Goal: Task Accomplishment & Management: Manage account settings

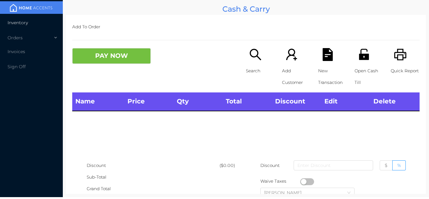
click at [22, 24] on span "Inventory" at bounding box center [18, 23] width 20 height 6
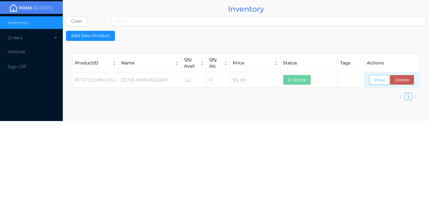
click at [383, 81] on button "View" at bounding box center [379, 80] width 21 height 10
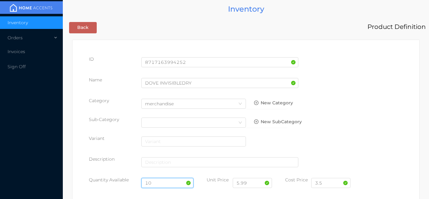
click at [162, 182] on input "10" at bounding box center [167, 183] width 52 height 10
type input "1"
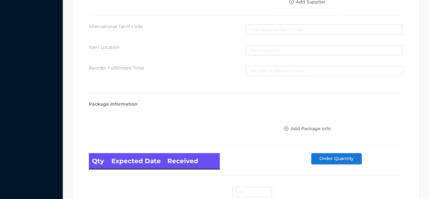
scroll to position [356, 0]
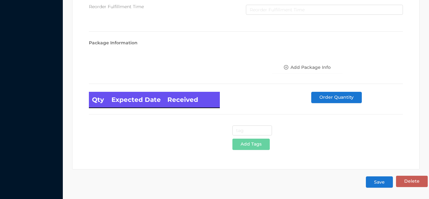
type input "12"
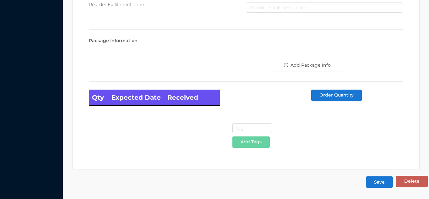
click at [377, 178] on button "Save" at bounding box center [378, 181] width 27 height 11
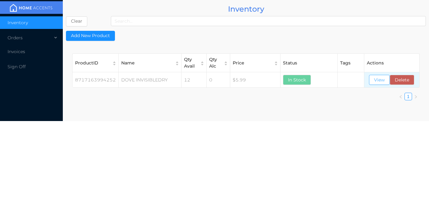
click at [378, 79] on button "View" at bounding box center [379, 80] width 21 height 10
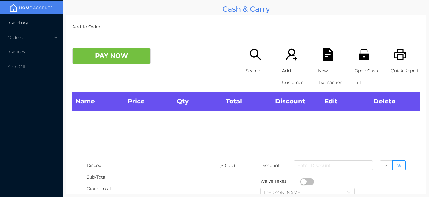
click at [20, 23] on span "Inventory" at bounding box center [18, 23] width 20 height 6
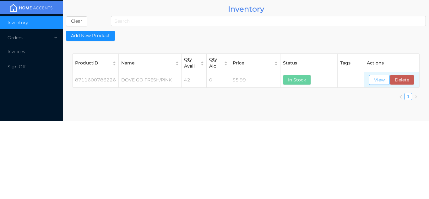
click at [380, 78] on button "View" at bounding box center [379, 80] width 21 height 10
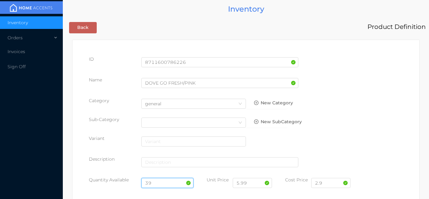
click at [162, 181] on input "39" at bounding box center [167, 183] width 52 height 10
type input "3"
type input "12"
click at [334, 181] on input "2.9" at bounding box center [330, 183] width 39 height 10
type input "2"
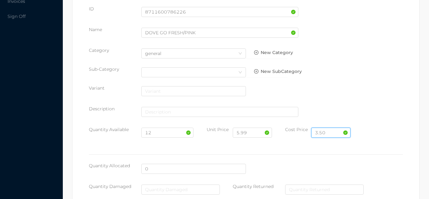
scroll to position [356, 0]
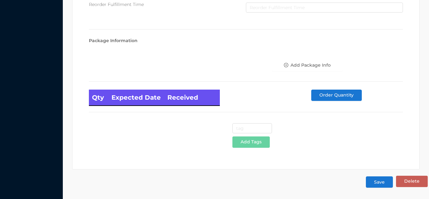
type input "3.50"
click at [385, 181] on button "Save" at bounding box center [378, 181] width 27 height 11
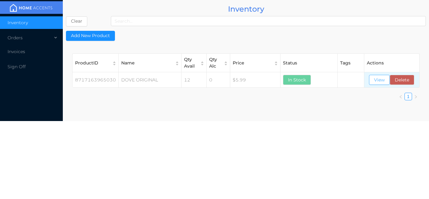
click at [375, 78] on button "View" at bounding box center [379, 80] width 21 height 10
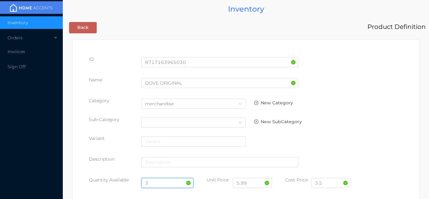
click at [161, 181] on input "3" at bounding box center [167, 183] width 52 height 10
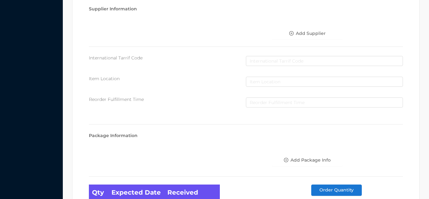
scroll to position [356, 0]
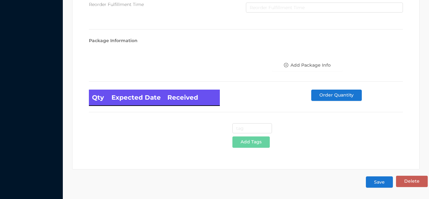
type input "12"
click at [376, 181] on button "Save" at bounding box center [378, 181] width 27 height 11
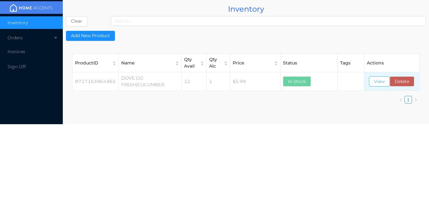
click at [381, 78] on button "View" at bounding box center [379, 81] width 21 height 10
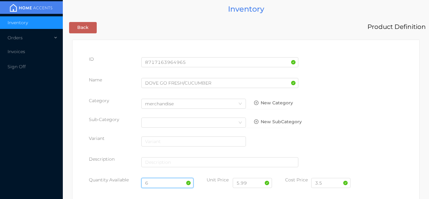
click at [157, 182] on input "6" at bounding box center [167, 183] width 52 height 10
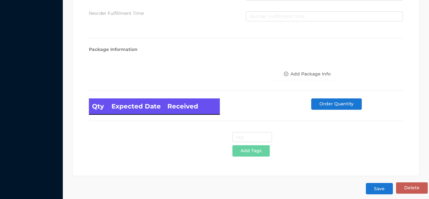
scroll to position [356, 0]
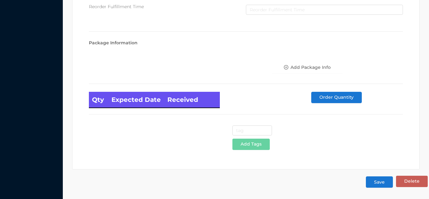
type input "12"
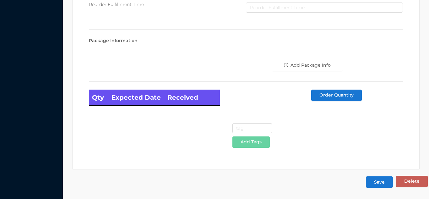
click at [379, 182] on button "Save" at bounding box center [378, 181] width 27 height 11
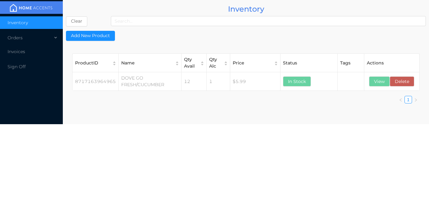
scroll to position [0, 0]
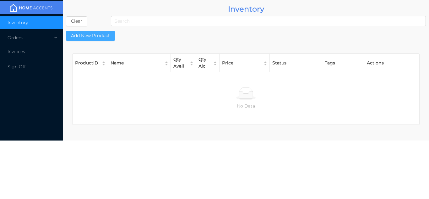
click at [85, 38] on button "Add New Product" at bounding box center [90, 36] width 49 height 10
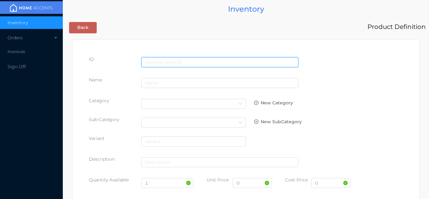
click at [178, 57] on input "text" at bounding box center [219, 62] width 157 height 10
type input "8720181566882"
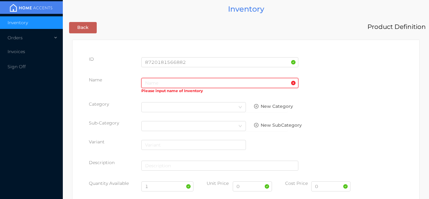
click at [162, 84] on input "text" at bounding box center [219, 83] width 157 height 10
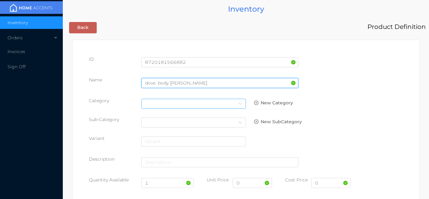
type input "dove body spry"
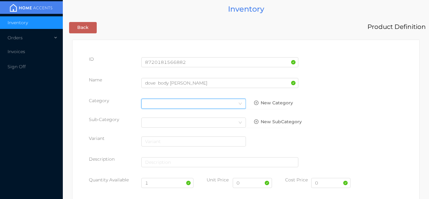
click at [241, 103] on icon "icon: down" at bounding box center [240, 104] width 4 height 4
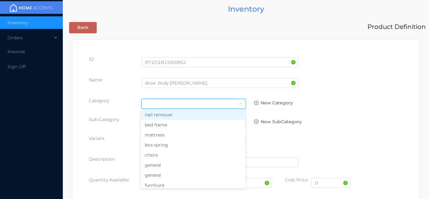
click at [171, 164] on li "general" at bounding box center [193, 165] width 104 height 10
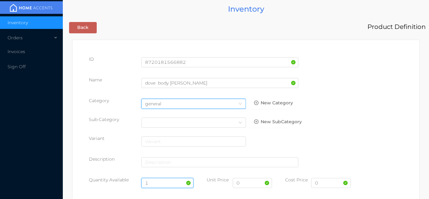
click at [157, 182] on input "1" at bounding box center [167, 183] width 52 height 10
type input "12"
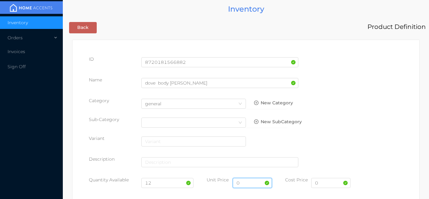
click at [253, 185] on input "0" at bounding box center [251, 183] width 39 height 10
type input "5.99"
click at [329, 184] on input "0" at bounding box center [330, 183] width 39 height 10
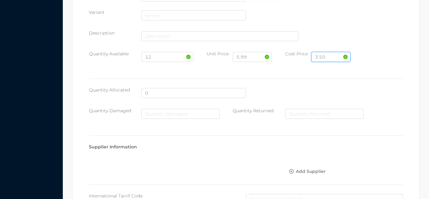
scroll to position [322, 0]
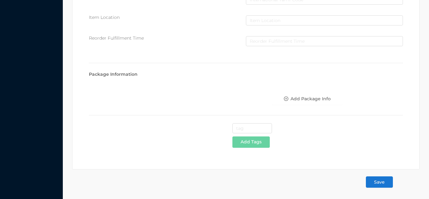
type input "3.50"
click at [384, 185] on button "Save" at bounding box center [378, 181] width 27 height 11
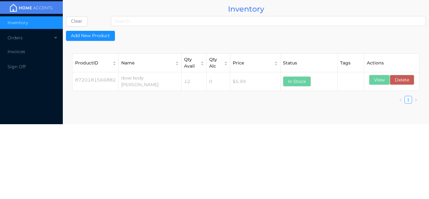
scroll to position [0, 0]
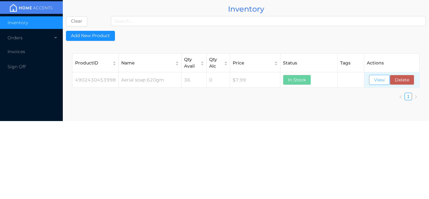
click at [372, 81] on button "View" at bounding box center [379, 80] width 21 height 10
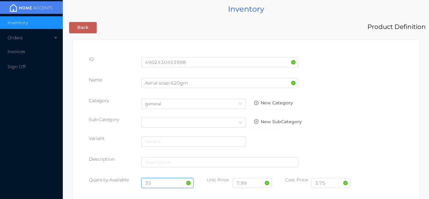
click at [159, 182] on input "35" at bounding box center [167, 183] width 52 height 10
type input "3"
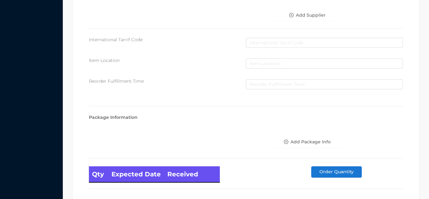
scroll to position [356, 0]
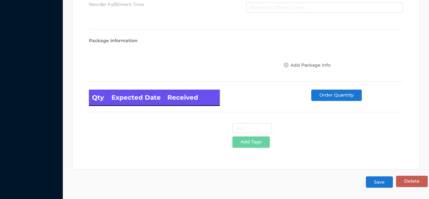
type input "36"
click at [381, 180] on button "Save" at bounding box center [378, 181] width 27 height 11
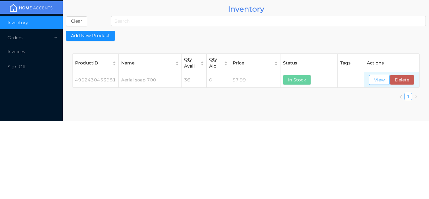
click at [376, 81] on button "View" at bounding box center [379, 80] width 21 height 10
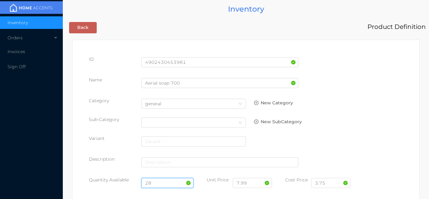
click at [165, 182] on input "28" at bounding box center [167, 183] width 52 height 10
type input "2"
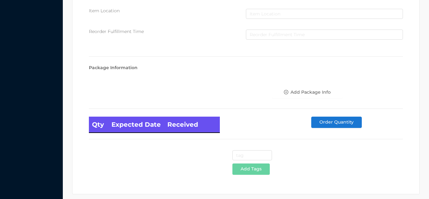
scroll to position [356, 0]
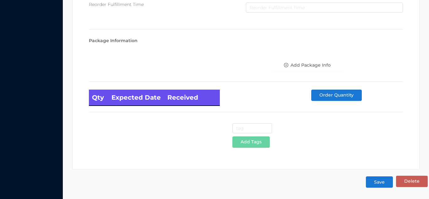
type input "36"
click at [380, 183] on button "Save" at bounding box center [378, 181] width 27 height 11
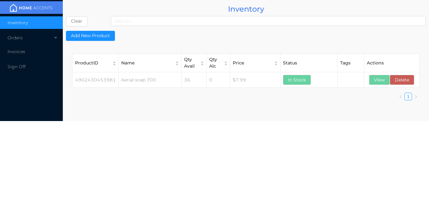
scroll to position [0, 0]
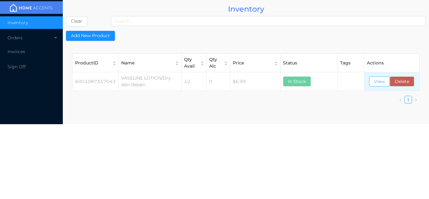
click at [379, 83] on button "View" at bounding box center [379, 81] width 21 height 10
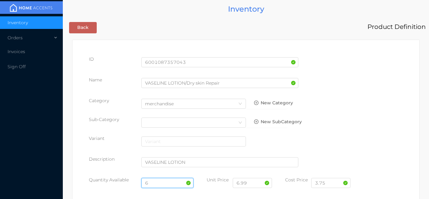
click at [162, 182] on input "6" at bounding box center [167, 183] width 52 height 10
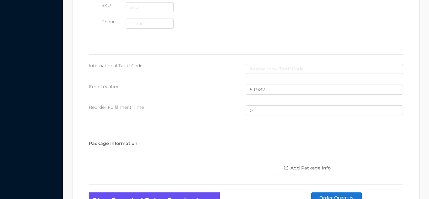
scroll to position [422, 0]
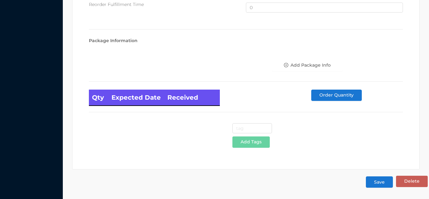
type input "12"
click at [384, 181] on button "Save" at bounding box center [378, 181] width 27 height 11
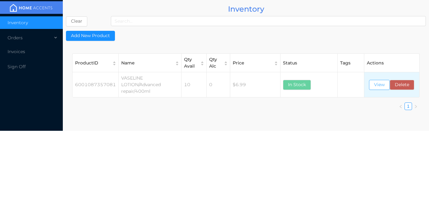
click at [382, 87] on button "View" at bounding box center [379, 85] width 21 height 10
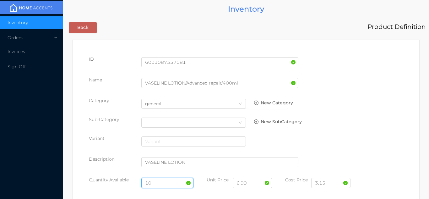
click at [164, 182] on input "10" at bounding box center [167, 183] width 52 height 10
type input "1"
type input "12"
click at [333, 185] on input "3.15" at bounding box center [330, 183] width 39 height 10
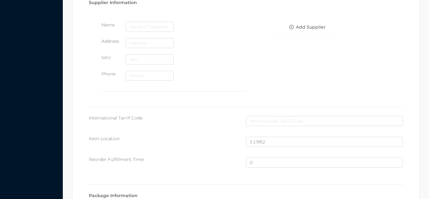
scroll to position [422, 0]
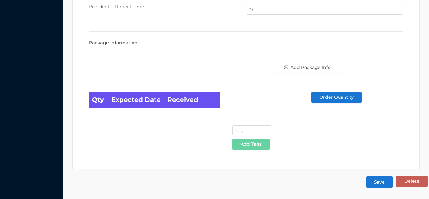
type input "3.75"
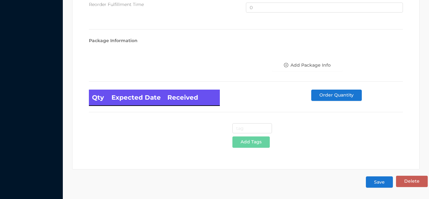
click at [381, 179] on button "Save" at bounding box center [378, 181] width 27 height 11
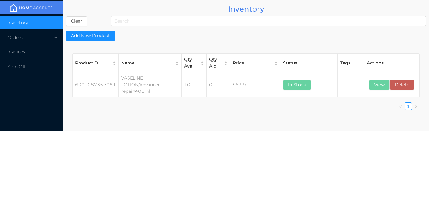
scroll to position [0, 0]
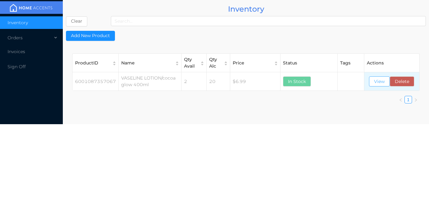
click at [383, 85] on button "View" at bounding box center [379, 81] width 21 height 10
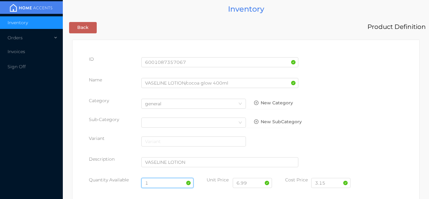
click at [164, 184] on input "1" at bounding box center [167, 183] width 52 height 10
type input "12"
click at [332, 184] on input "3.15" at bounding box center [330, 183] width 39 height 10
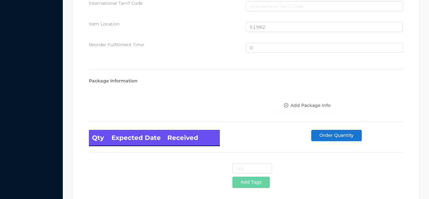
scroll to position [422, 0]
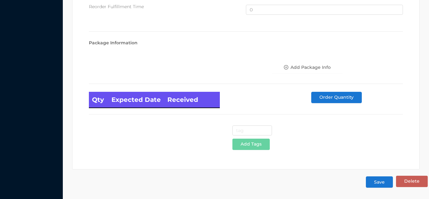
type input "3.75"
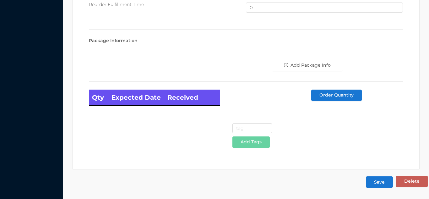
click at [376, 184] on button "Save" at bounding box center [378, 181] width 27 height 11
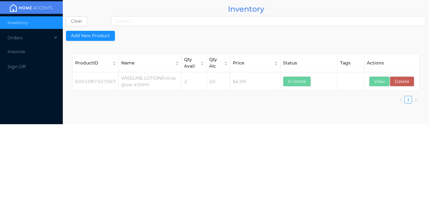
scroll to position [0, 0]
click at [376, 86] on button "View" at bounding box center [379, 81] width 21 height 10
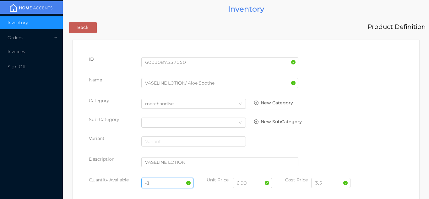
click at [166, 182] on input "-1" at bounding box center [167, 183] width 52 height 10
type input "-"
type input "12"
click at [325, 184] on input "3.5" at bounding box center [330, 183] width 39 height 10
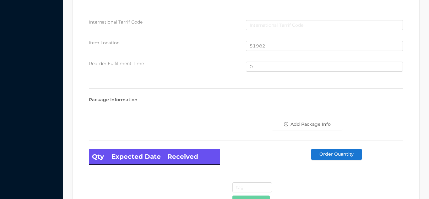
scroll to position [422, 0]
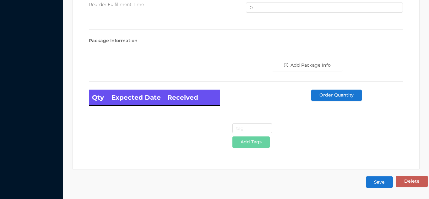
type input "3.75"
click at [386, 183] on button "Save" at bounding box center [378, 181] width 27 height 11
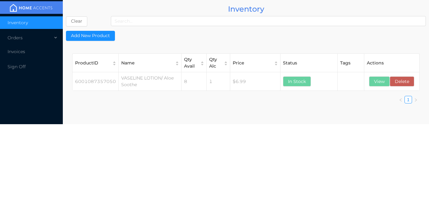
scroll to position [0, 0]
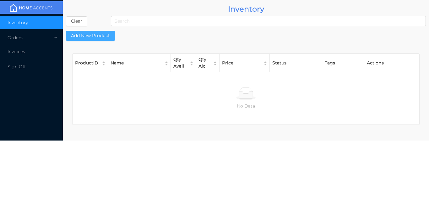
click at [96, 33] on button "Add New Product" at bounding box center [90, 36] width 49 height 10
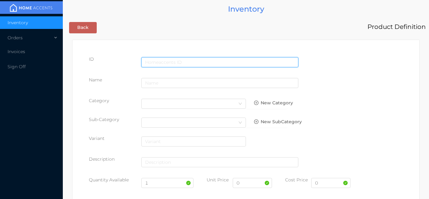
click at [186, 61] on input "text" at bounding box center [219, 62] width 157 height 10
type input "6173754941456"
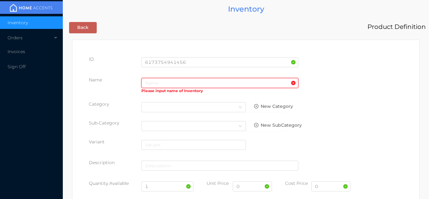
click at [159, 84] on input "text" at bounding box center [219, 83] width 157 height 10
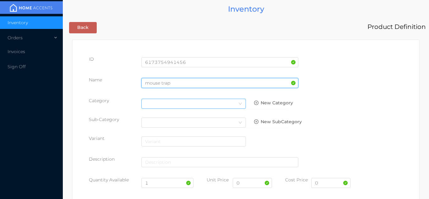
type input "mouse trap"
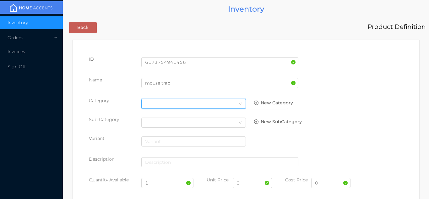
click at [228, 103] on div "Select Category" at bounding box center [193, 103] width 97 height 9
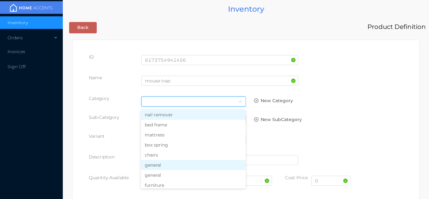
click at [164, 164] on li "general" at bounding box center [193, 165] width 104 height 10
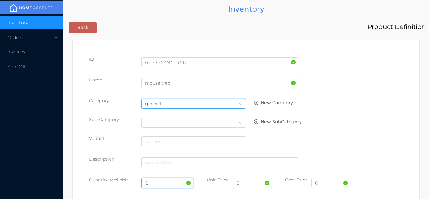
click at [160, 184] on input "1" at bounding box center [167, 183] width 52 height 10
type input "100"
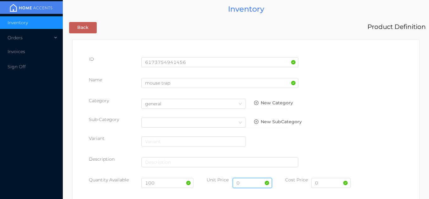
click at [248, 183] on input "0" at bounding box center [251, 183] width 39 height 10
type input "1.49"
click at [331, 183] on input "0" at bounding box center [330, 183] width 39 height 10
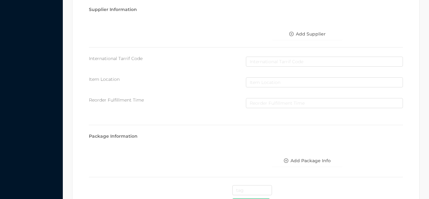
scroll to position [322, 0]
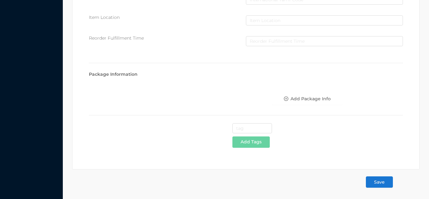
type input "0.70"
click at [388, 179] on button "Save" at bounding box center [378, 181] width 27 height 11
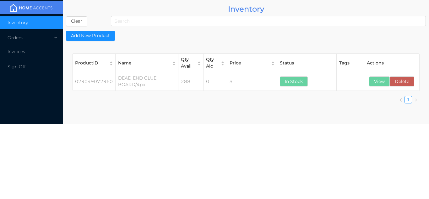
scroll to position [0, 0]
click at [382, 83] on button "View" at bounding box center [379, 81] width 21 height 10
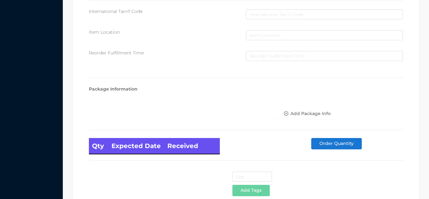
scroll to position [356, 0]
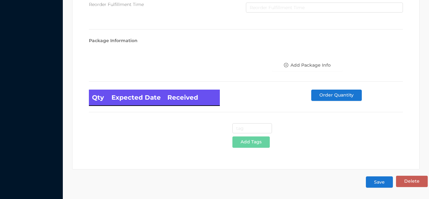
click at [380, 181] on button "Save" at bounding box center [378, 181] width 27 height 11
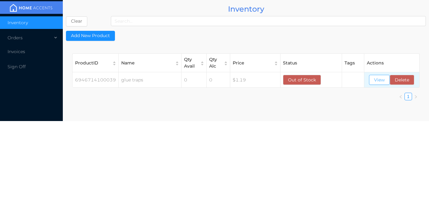
click at [379, 79] on button "View" at bounding box center [379, 80] width 21 height 10
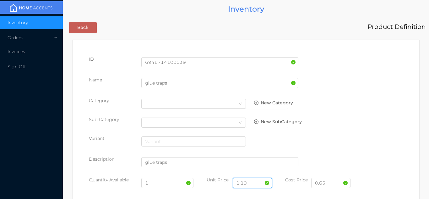
click at [257, 179] on input "1.19" at bounding box center [251, 183] width 39 height 10
type input "1..49"
click at [163, 181] on input "1" at bounding box center [167, 183] width 52 height 10
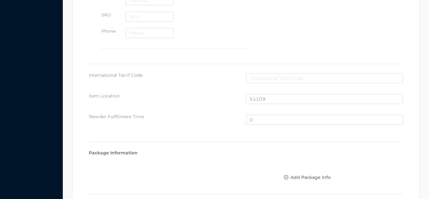
scroll to position [422, 0]
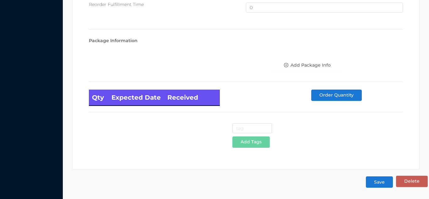
type input "144"
click at [376, 184] on button "Save" at bounding box center [378, 181] width 27 height 11
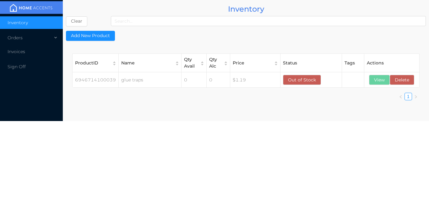
scroll to position [0, 0]
click at [377, 83] on button "View" at bounding box center [379, 80] width 21 height 10
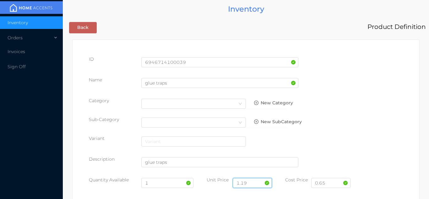
click at [256, 183] on input "1.19" at bounding box center [251, 183] width 39 height 10
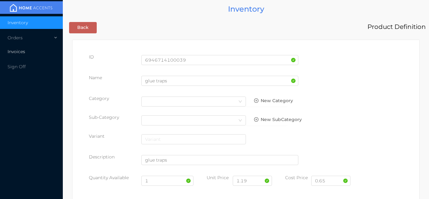
click at [41, 50] on li "Invoices" at bounding box center [31, 51] width 63 height 13
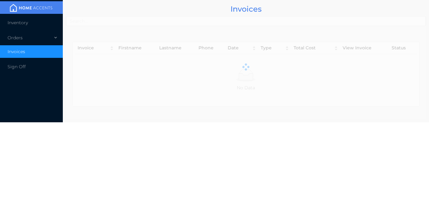
click at [40, 22] on li "Inventory" at bounding box center [31, 22] width 63 height 13
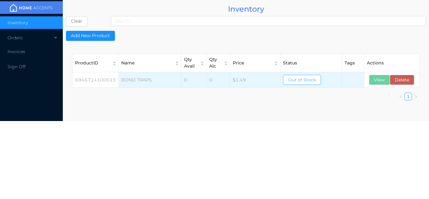
click at [298, 76] on button "Out of Stock" at bounding box center [302, 80] width 38 height 10
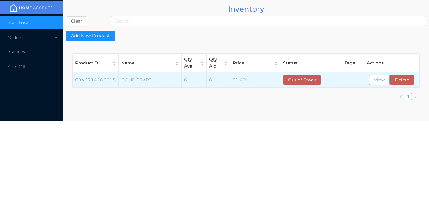
click at [379, 81] on button "View" at bounding box center [379, 80] width 21 height 10
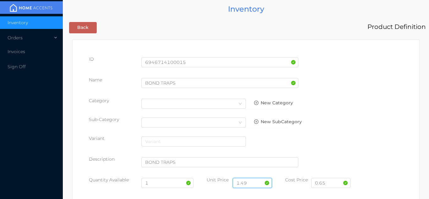
click at [257, 181] on input "1.49" at bounding box center [251, 183] width 39 height 10
click at [163, 184] on input "1" at bounding box center [167, 183] width 52 height 10
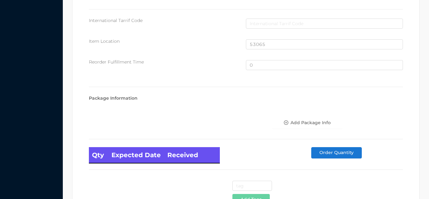
scroll to position [422, 0]
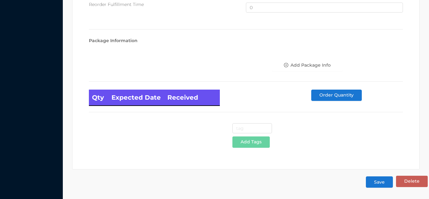
type input "144"
click at [377, 182] on button "Save" at bounding box center [378, 181] width 27 height 11
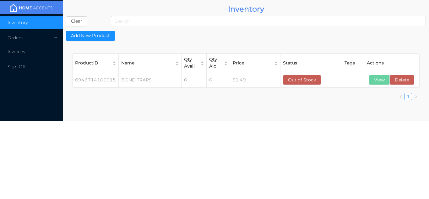
scroll to position [0, 0]
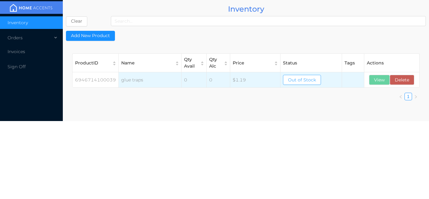
click at [307, 78] on button "Out of Stock" at bounding box center [302, 80] width 38 height 10
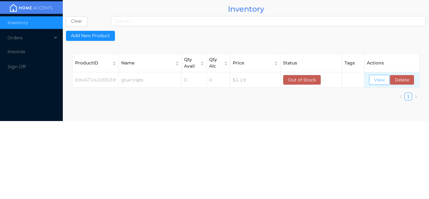
click at [378, 79] on button "View" at bounding box center [379, 80] width 21 height 10
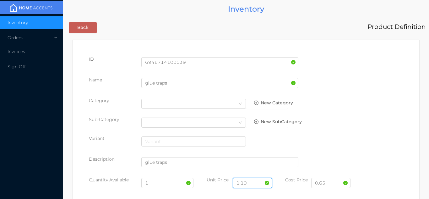
click at [253, 181] on input "1.19" at bounding box center [251, 183] width 39 height 10
type input "1.49"
click at [161, 180] on input "1" at bounding box center [167, 183] width 52 height 10
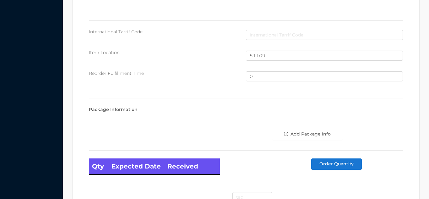
scroll to position [422, 0]
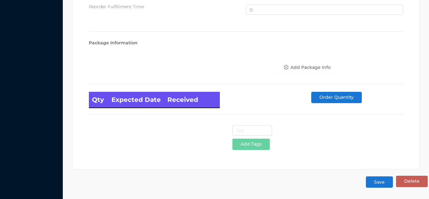
type input "144"
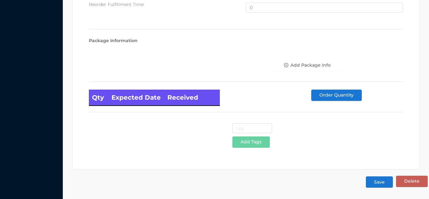
click at [376, 182] on button "Save" at bounding box center [378, 181] width 27 height 11
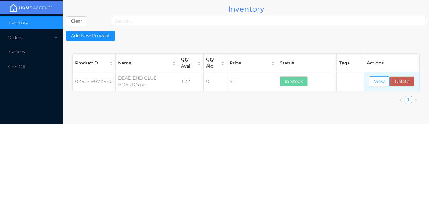
click at [374, 82] on button "View" at bounding box center [379, 81] width 21 height 10
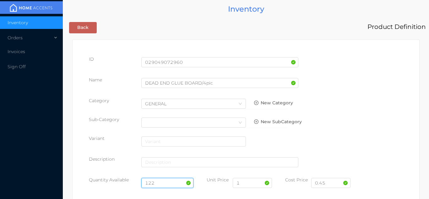
click at [163, 182] on input "122" at bounding box center [167, 183] width 52 height 10
type input "1"
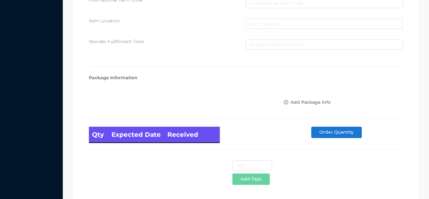
scroll to position [356, 0]
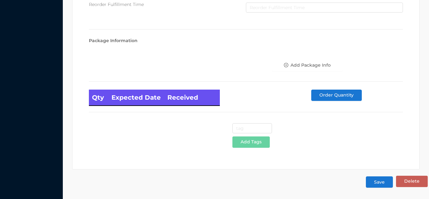
type input "288"
click at [378, 186] on button "Save" at bounding box center [378, 181] width 27 height 11
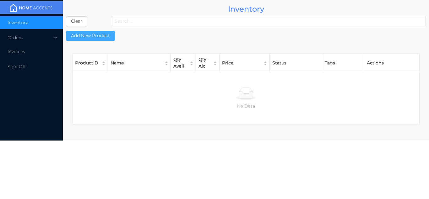
click at [93, 35] on button "Add New Product" at bounding box center [90, 36] width 49 height 10
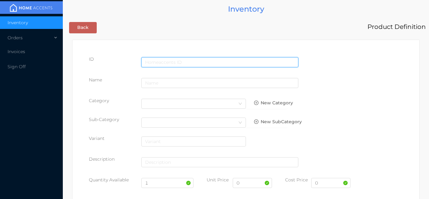
click at [179, 57] on input "text" at bounding box center [219, 62] width 157 height 10
type input "6173754897210"
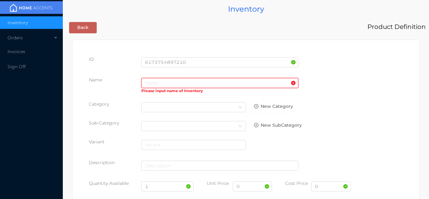
click at [159, 85] on input "text" at bounding box center [219, 83] width 157 height 10
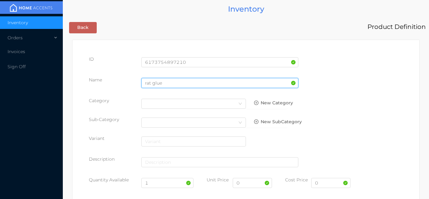
type input "RAT GLUE PASTES 2pk"
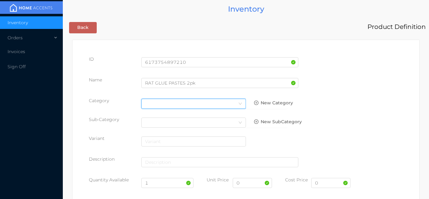
click at [235, 102] on div "Select Category" at bounding box center [193, 103] width 97 height 9
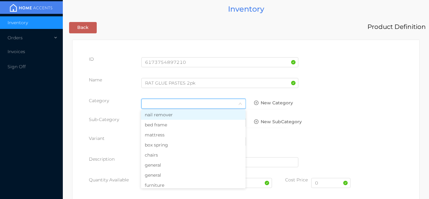
click at [170, 164] on li "general" at bounding box center [193, 165] width 104 height 10
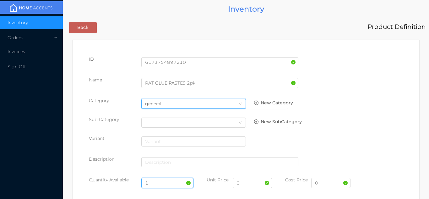
click at [158, 182] on input "1" at bounding box center [167, 183] width 52 height 10
type input "144"
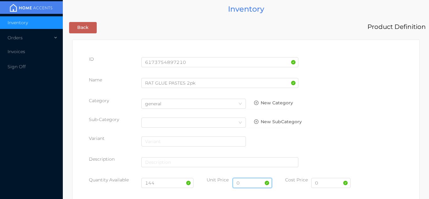
click at [249, 180] on input "0" at bounding box center [251, 183] width 39 height 10
type input "1.49"
click at [329, 184] on input "0" at bounding box center [330, 183] width 39 height 10
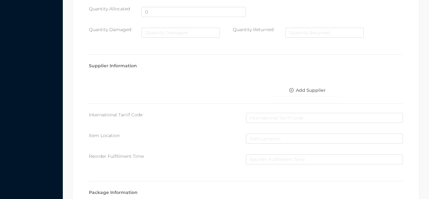
scroll to position [322, 0]
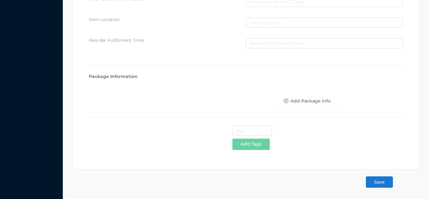
type input "0.65"
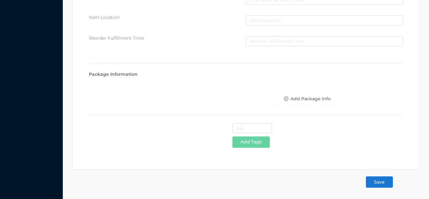
click at [383, 181] on button "Save" at bounding box center [378, 181] width 27 height 11
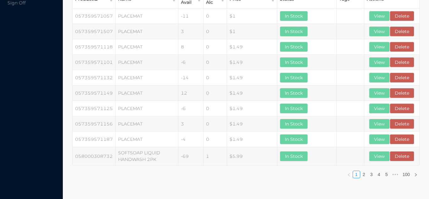
scroll to position [0, 0]
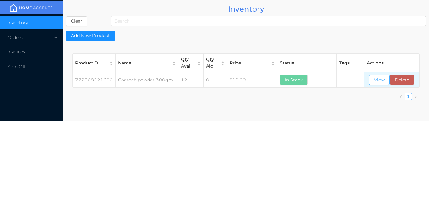
click at [383, 77] on button "View" at bounding box center [379, 80] width 21 height 10
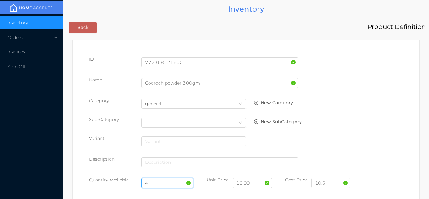
click at [155, 183] on input "4" at bounding box center [167, 183] width 52 height 10
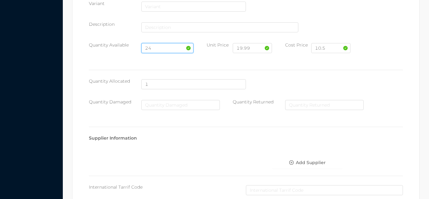
scroll to position [356, 0]
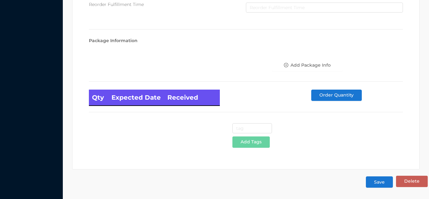
type input "24"
click at [384, 183] on button "Save" at bounding box center [378, 181] width 27 height 11
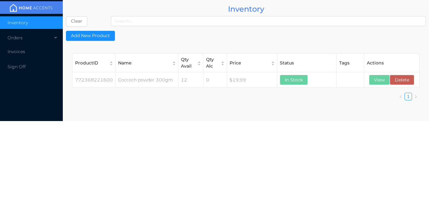
scroll to position [0, 0]
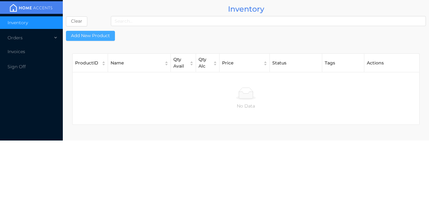
click at [79, 33] on button "Add New Product" at bounding box center [90, 36] width 49 height 10
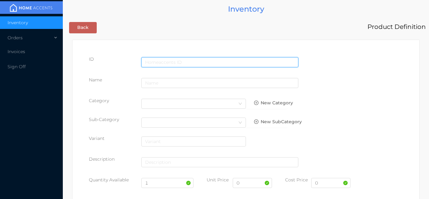
click at [192, 60] on input "text" at bounding box center [219, 62] width 157 height 10
type input "046500023576"
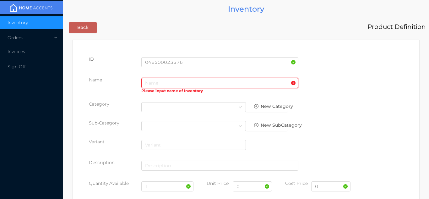
click at [160, 85] on input "text" at bounding box center [219, 83] width 157 height 10
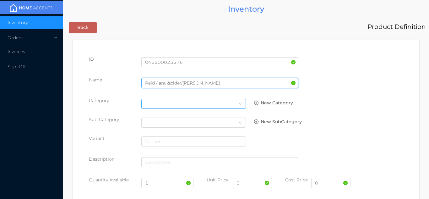
type input "Raid / ant /spider/roach"
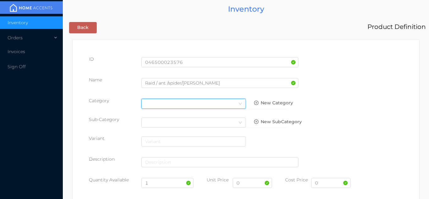
click at [240, 105] on icon "icon: down" at bounding box center [240, 104] width 4 height 4
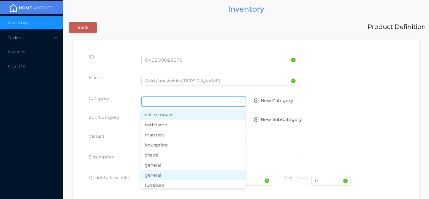
click at [177, 173] on li "general" at bounding box center [193, 175] width 104 height 10
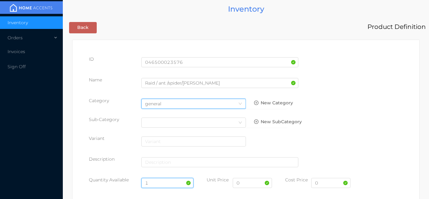
click at [157, 183] on input "1" at bounding box center [167, 183] width 52 height 10
type input "24"
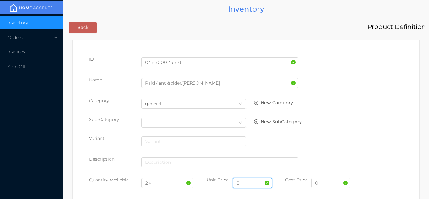
click at [252, 185] on input "0" at bounding box center [251, 183] width 39 height 10
type input "7.99"
click at [334, 184] on input "0" at bounding box center [330, 183] width 39 height 10
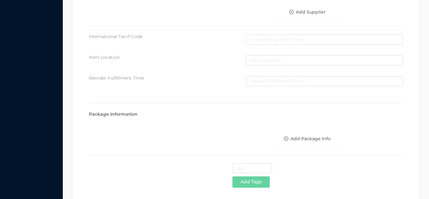
scroll to position [322, 0]
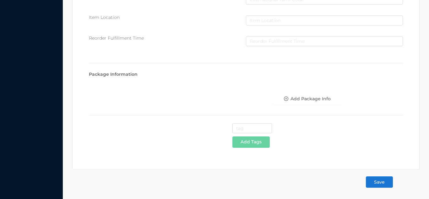
type input "4"
click at [378, 184] on button "Save" at bounding box center [378, 181] width 27 height 11
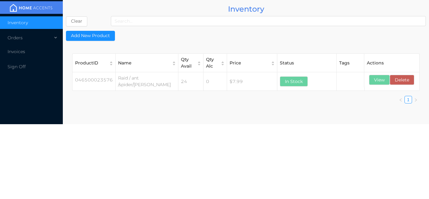
scroll to position [0, 0]
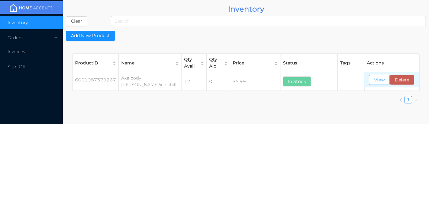
click at [375, 81] on button "View" at bounding box center [379, 80] width 21 height 10
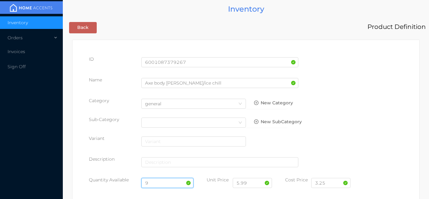
click at [166, 180] on input "9" at bounding box center [167, 183] width 52 height 10
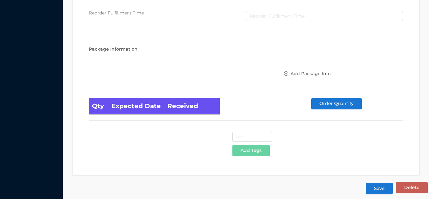
scroll to position [356, 0]
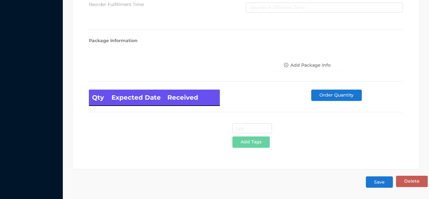
type input "12"
click at [383, 181] on button "Save" at bounding box center [378, 181] width 27 height 11
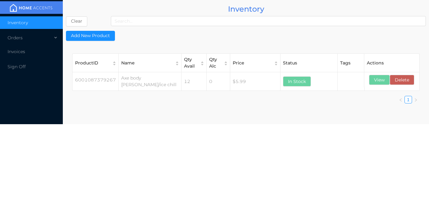
scroll to position [0, 0]
click at [373, 79] on button "View" at bounding box center [379, 80] width 21 height 10
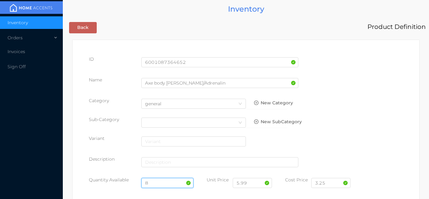
click at [162, 181] on input "8" at bounding box center [167, 183] width 52 height 10
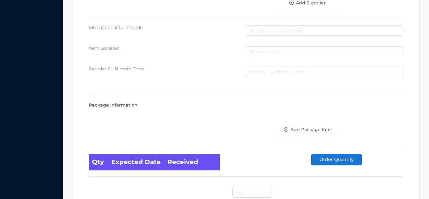
scroll to position [356, 0]
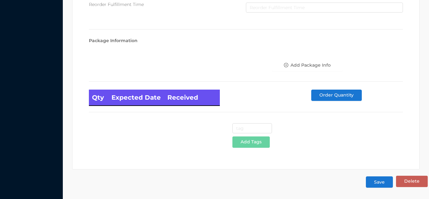
type input "12"
click at [381, 182] on button "Save" at bounding box center [378, 181] width 27 height 11
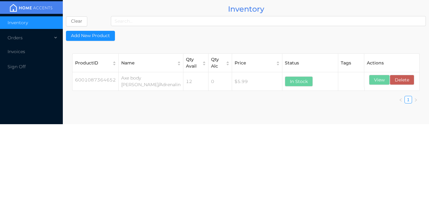
scroll to position [0, 0]
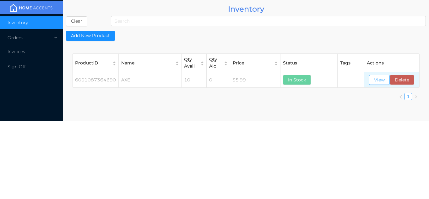
click at [381, 82] on button "View" at bounding box center [379, 80] width 21 height 10
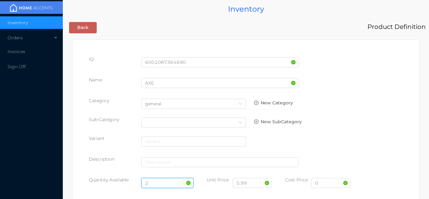
click at [159, 181] on input "2" at bounding box center [167, 183] width 52 height 10
type input "12"
click at [335, 185] on input "0" at bounding box center [330, 183] width 39 height 10
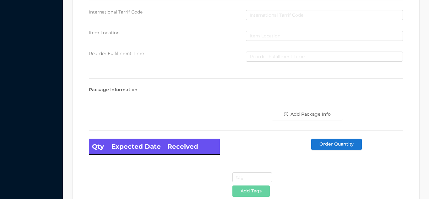
scroll to position [356, 0]
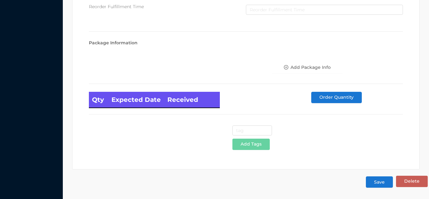
type input "3.25"
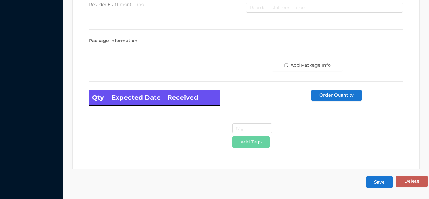
click at [378, 181] on button "Save" at bounding box center [378, 181] width 27 height 11
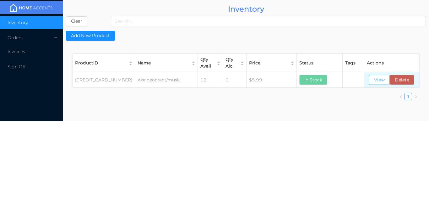
click at [374, 78] on button "View" at bounding box center [379, 80] width 21 height 10
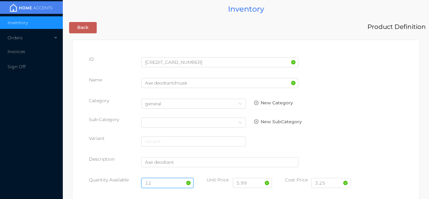
click at [160, 181] on input "12" at bounding box center [167, 183] width 52 height 10
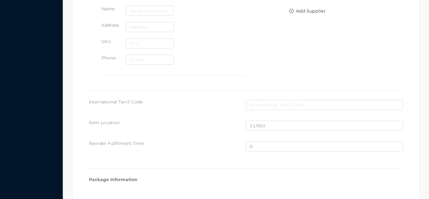
scroll to position [422, 0]
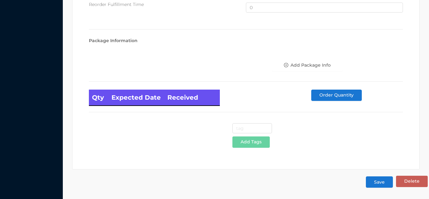
click at [379, 180] on button "Save" at bounding box center [378, 181] width 27 height 11
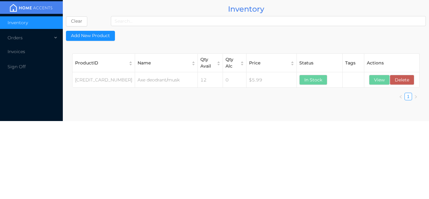
scroll to position [0, 0]
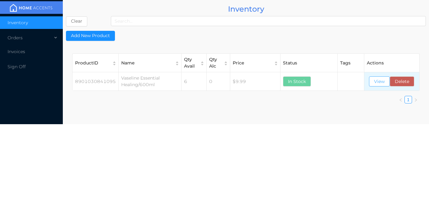
click at [375, 81] on button "View" at bounding box center [379, 81] width 21 height 10
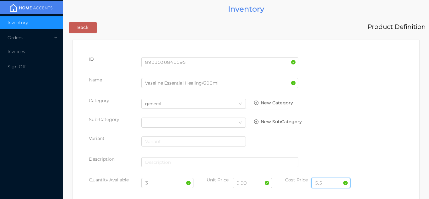
click at [332, 181] on input "5.5" at bounding box center [330, 183] width 39 height 10
type input "5.85"
click at [165, 181] on input "3" at bounding box center [167, 183] width 52 height 10
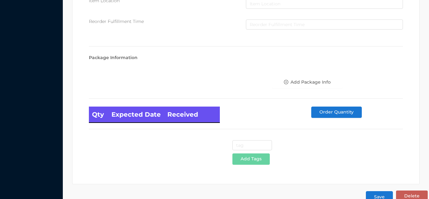
scroll to position [356, 0]
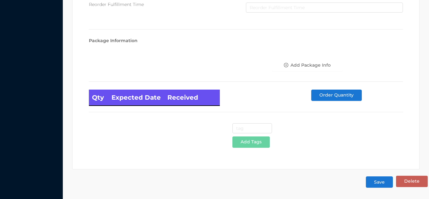
type input "12"
click at [385, 182] on button "Save" at bounding box center [378, 181] width 27 height 11
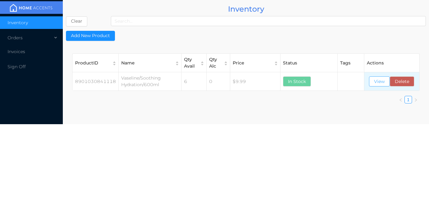
click at [379, 80] on button "View" at bounding box center [379, 81] width 21 height 10
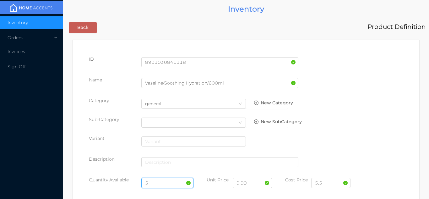
click at [153, 182] on input "5" at bounding box center [167, 183] width 52 height 10
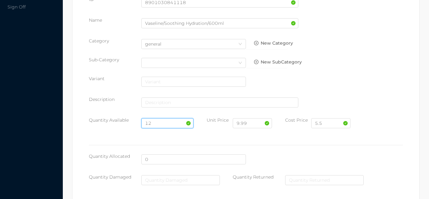
scroll to position [59, 0]
type input "12"
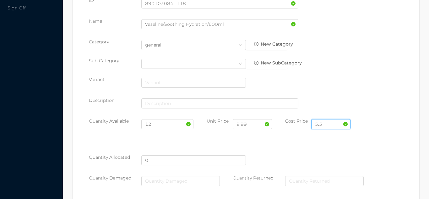
click at [332, 124] on input "5.5" at bounding box center [330, 124] width 39 height 10
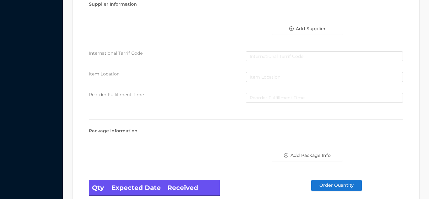
scroll to position [356, 0]
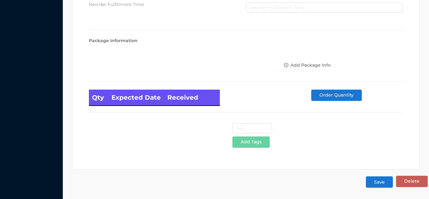
type input "5.85"
click at [377, 180] on button "Save" at bounding box center [378, 181] width 27 height 11
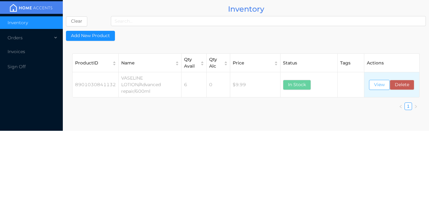
click at [379, 82] on button "View" at bounding box center [379, 85] width 21 height 10
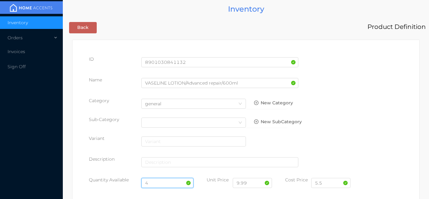
click at [161, 182] on input "4" at bounding box center [167, 183] width 52 height 10
type input "12"
click at [338, 185] on input "5.5" at bounding box center [330, 183] width 39 height 10
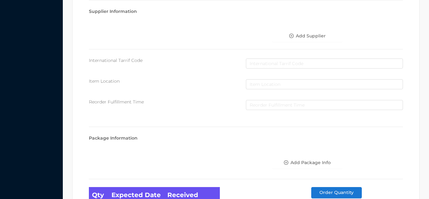
scroll to position [356, 0]
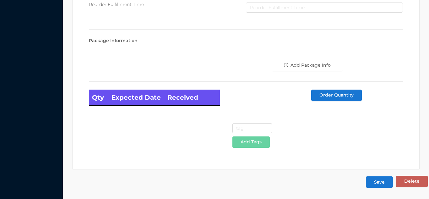
type input "5.85"
click at [379, 185] on button "Save" at bounding box center [378, 181] width 27 height 11
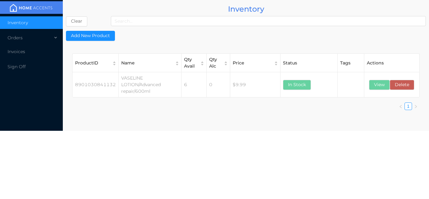
scroll to position [0, 0]
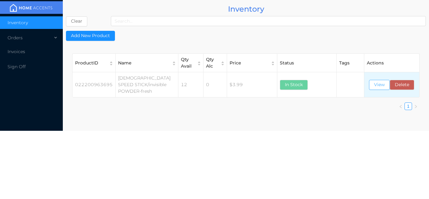
click at [378, 86] on button "View" at bounding box center [379, 85] width 21 height 10
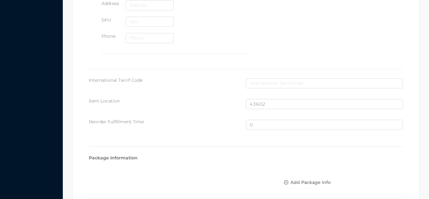
scroll to position [422, 0]
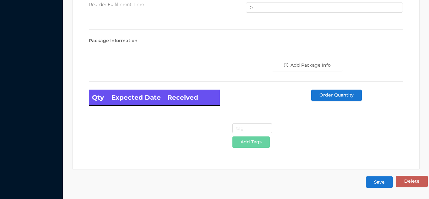
click at [383, 179] on button "Save" at bounding box center [378, 181] width 27 height 11
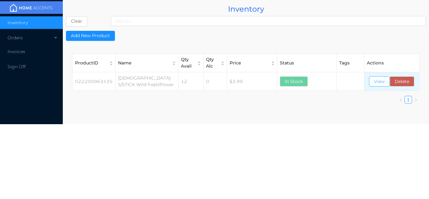
click at [377, 84] on button "View" at bounding box center [379, 81] width 21 height 10
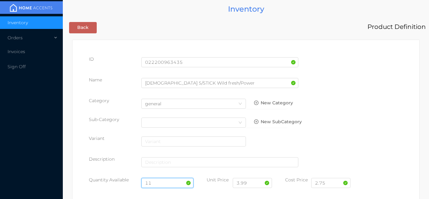
click at [163, 180] on input "11" at bounding box center [167, 183] width 52 height 10
type input "12"
click at [333, 185] on input "2.75" at bounding box center [330, 183] width 39 height 10
type input "2.40"
click at [169, 184] on input "12" at bounding box center [167, 183] width 52 height 10
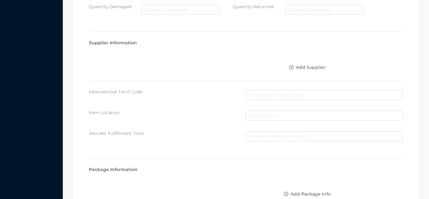
scroll to position [356, 0]
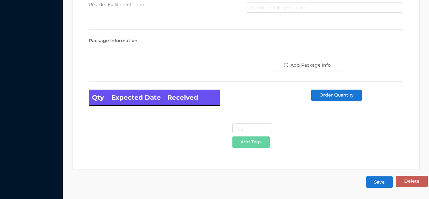
click at [384, 184] on button "Save" at bounding box center [378, 181] width 27 height 11
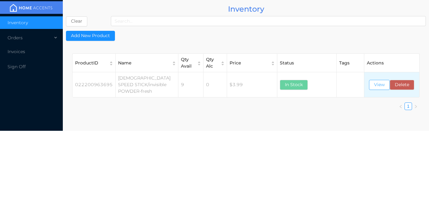
click at [377, 87] on button "View" at bounding box center [379, 85] width 21 height 10
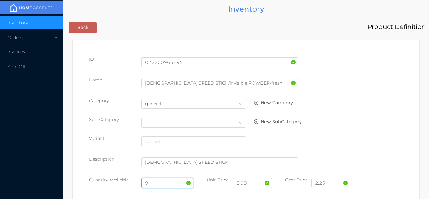
click at [163, 182] on input "9" at bounding box center [167, 183] width 52 height 10
type input "12"
click at [335, 185] on input "2.25" at bounding box center [330, 183] width 39 height 10
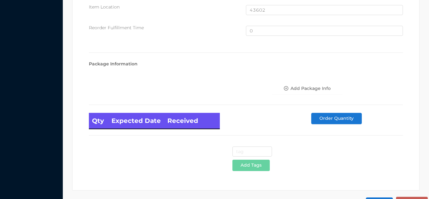
scroll to position [422, 0]
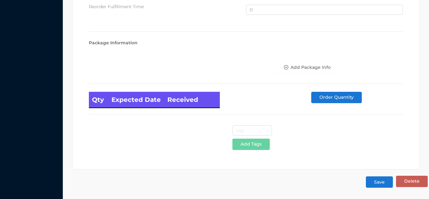
type input "2.40"
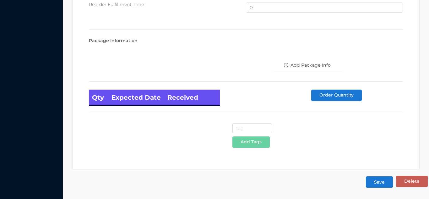
click at [381, 182] on button "Save" at bounding box center [378, 181] width 27 height 11
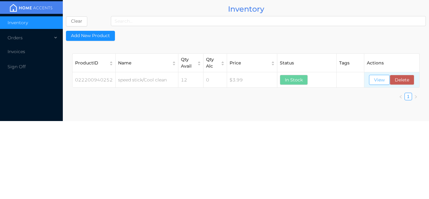
click at [379, 82] on button "View" at bounding box center [379, 80] width 21 height 10
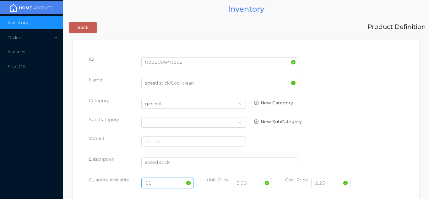
click at [157, 182] on input "11" at bounding box center [167, 183] width 52 height 10
type input "12"
click at [336, 183] on input "2.25" at bounding box center [330, 183] width 39 height 10
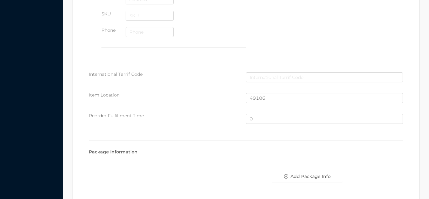
scroll to position [422, 0]
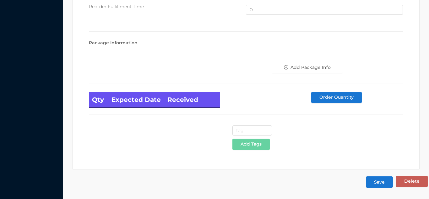
type input "2.40"
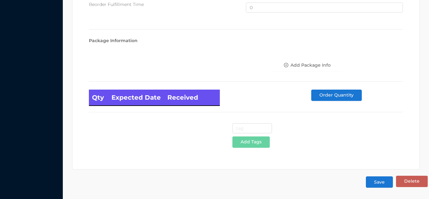
click at [383, 183] on button "Save" at bounding box center [378, 181] width 27 height 11
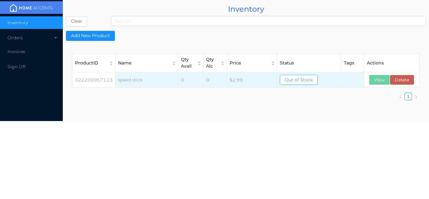
click at [291, 79] on button "Out of Stock" at bounding box center [299, 80] width 38 height 10
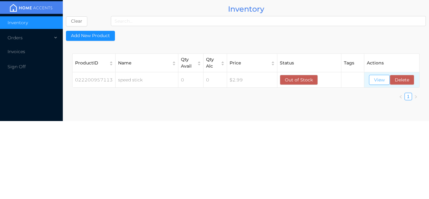
click at [376, 79] on button "View" at bounding box center [379, 80] width 21 height 10
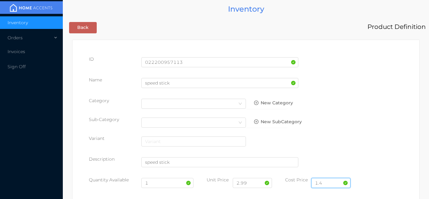
click at [331, 183] on input "1.4" at bounding box center [330, 183] width 39 height 10
type input "1"
type input "2.40"
click at [163, 185] on input "1" at bounding box center [167, 183] width 52 height 10
type input "12"
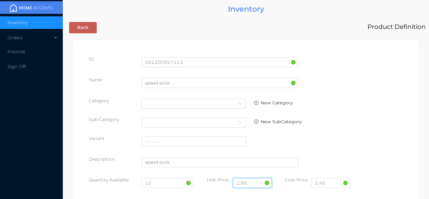
click at [262, 185] on input "2.99" at bounding box center [251, 183] width 39 height 10
type input "2"
type input "3.99"
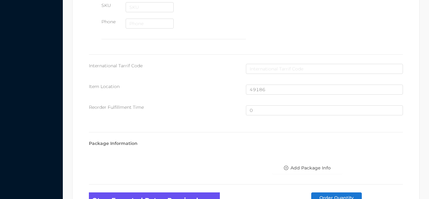
scroll to position [422, 0]
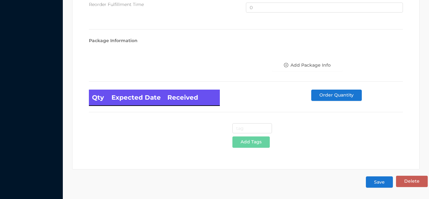
click at [383, 186] on button "Save" at bounding box center [378, 181] width 27 height 11
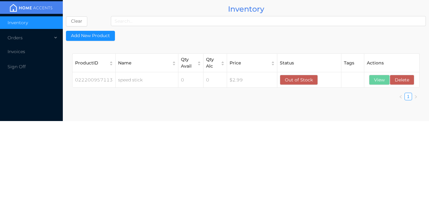
scroll to position [0, 0]
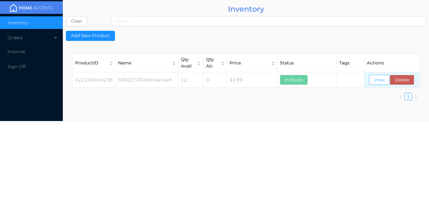
click at [373, 80] on button "View" at bounding box center [379, 80] width 21 height 10
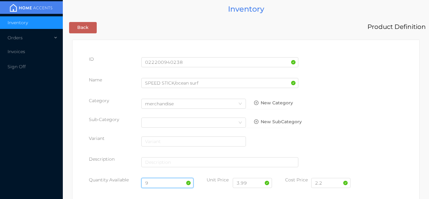
click at [157, 181] on input "9" at bounding box center [167, 183] width 52 height 10
type input "12"
click at [332, 184] on input "2.2" at bounding box center [330, 183] width 39 height 10
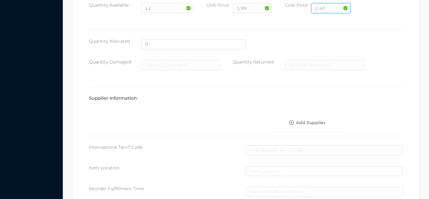
scroll to position [356, 0]
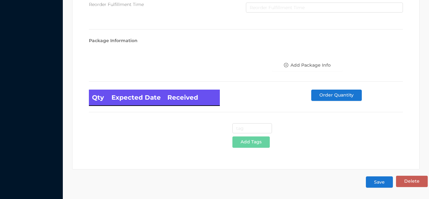
type input "2.40"
click at [383, 181] on button "Save" at bounding box center [378, 181] width 27 height 11
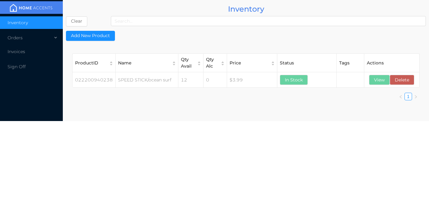
scroll to position [0, 0]
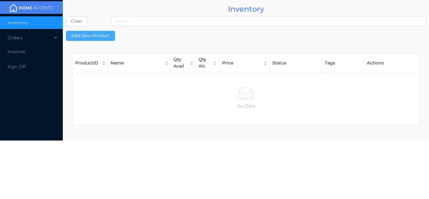
click at [88, 36] on button "Add New Product" at bounding box center [90, 36] width 49 height 10
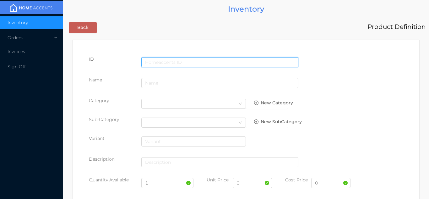
click at [176, 58] on input "text" at bounding box center [219, 62] width 157 height 10
type input "827854020523"
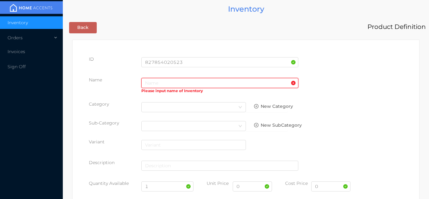
click at [153, 84] on input "text" at bounding box center [219, 83] width 157 height 10
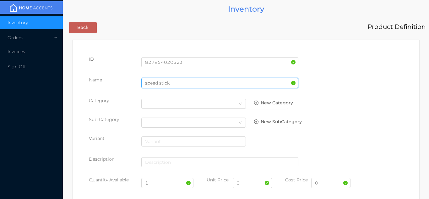
type input "speed stick"
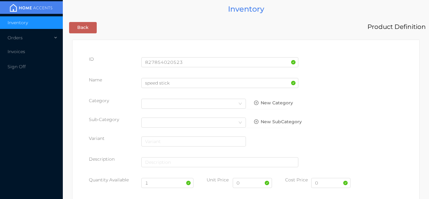
click at [381, 83] on div "Name speed stick" at bounding box center [246, 86] width 314 height 18
click at [238, 104] on icon "icon: down" at bounding box center [240, 104] width 4 height 4
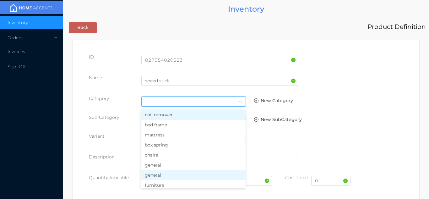
click at [157, 175] on li "general" at bounding box center [193, 175] width 104 height 10
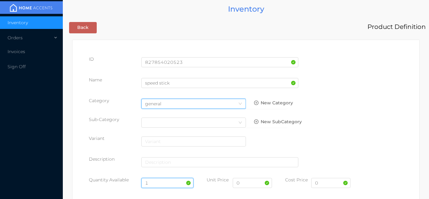
click at [155, 182] on input "1" at bounding box center [167, 183] width 52 height 10
type input "12"
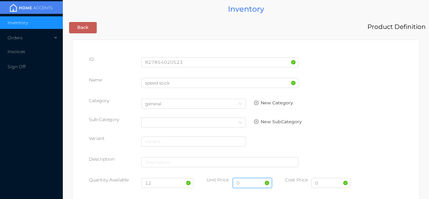
click at [250, 181] on input "0" at bounding box center [251, 183] width 39 height 10
type input "3.99"
click at [323, 184] on input "0" at bounding box center [330, 183] width 39 height 10
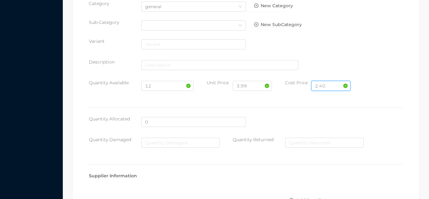
scroll to position [322, 0]
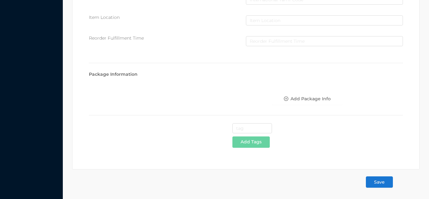
type input "2.40"
click at [380, 185] on button "Save" at bounding box center [378, 181] width 27 height 11
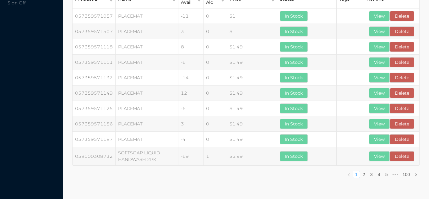
scroll to position [0, 0]
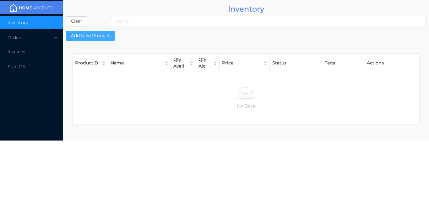
click at [100, 35] on button "Add New Product" at bounding box center [90, 36] width 49 height 10
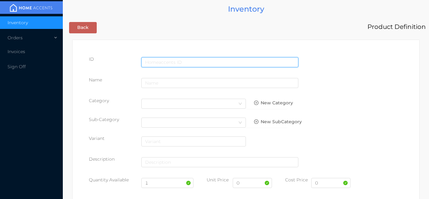
click at [174, 61] on input "text" at bounding box center [219, 62] width 157 height 10
type input "6386321902001"
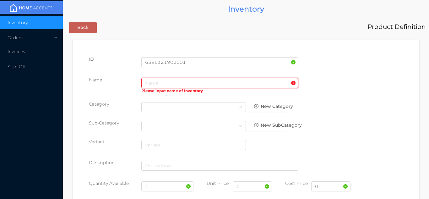
click at [169, 85] on input "text" at bounding box center [219, 83] width 157 height 10
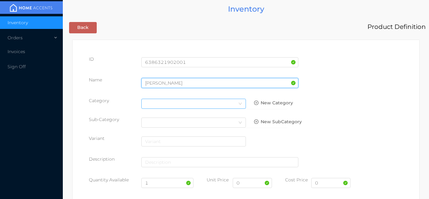
type input "junjie shaver"
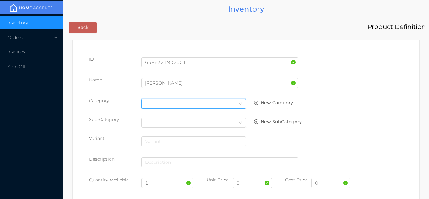
click at [240, 105] on icon "icon: down" at bounding box center [240, 104] width 4 height 4
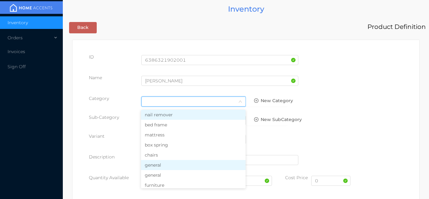
click at [170, 165] on li "general" at bounding box center [193, 165] width 104 height 10
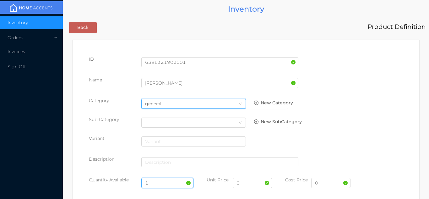
click at [166, 178] on input "1" at bounding box center [167, 183] width 52 height 10
type input "24"
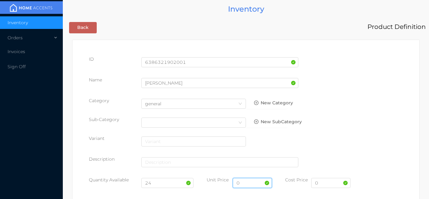
click at [248, 184] on input "0" at bounding box center [251, 183] width 39 height 10
type input "2.99"
click at [333, 185] on input "0" at bounding box center [330, 183] width 39 height 10
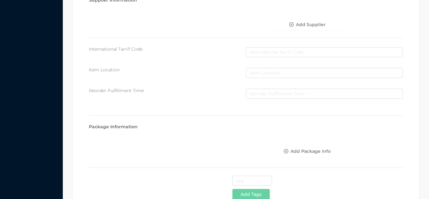
scroll to position [322, 0]
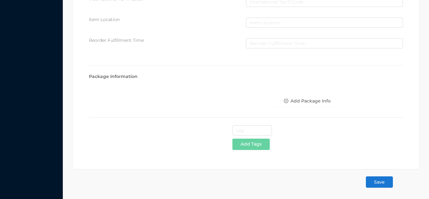
type input "1.50"
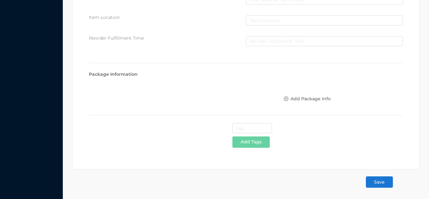
click at [383, 185] on button "Save" at bounding box center [378, 181] width 27 height 11
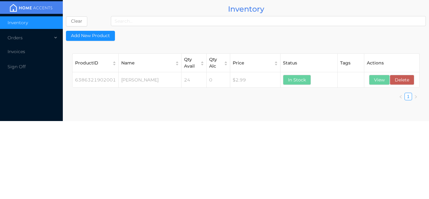
scroll to position [0, 0]
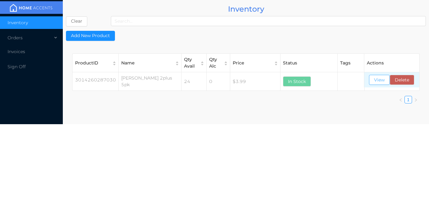
click at [380, 77] on button "View" at bounding box center [379, 80] width 21 height 10
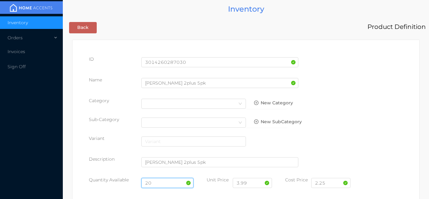
click at [168, 185] on input "20" at bounding box center [167, 183] width 52 height 10
type input "2"
type input "48"
click at [336, 183] on input "2.25" at bounding box center [330, 183] width 39 height 10
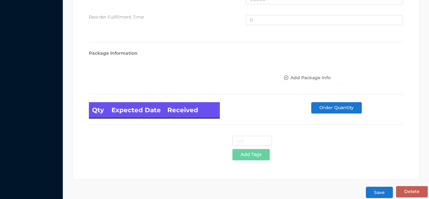
scroll to position [422, 0]
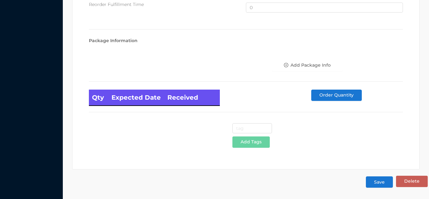
type input "2.40"
click at [378, 180] on button "Save" at bounding box center [378, 181] width 27 height 11
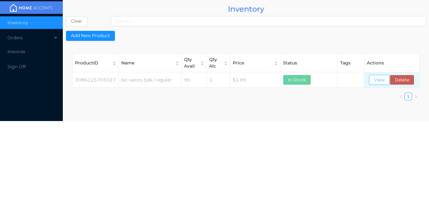
click at [380, 82] on button "View" at bounding box center [379, 80] width 21 height 10
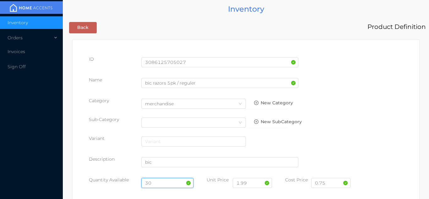
click at [156, 179] on input "30" at bounding box center [167, 183] width 52 height 10
type input "3"
type input "80"
click at [335, 183] on input "0.75" at bounding box center [330, 183] width 39 height 10
type input "0"
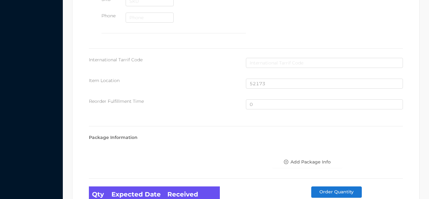
scroll to position [422, 0]
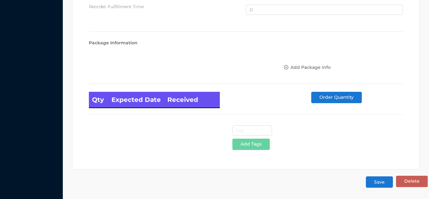
type input "1.25"
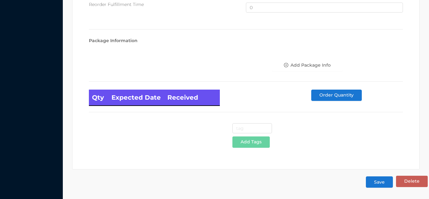
click at [383, 179] on button "Save" at bounding box center [378, 181] width 27 height 11
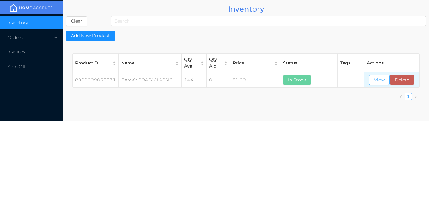
click at [380, 80] on button "View" at bounding box center [379, 80] width 21 height 10
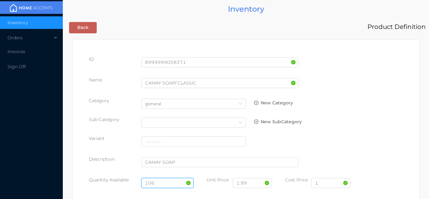
click at [165, 180] on input "106" at bounding box center [167, 183] width 52 height 10
type input "1"
type input "72"
click at [321, 182] on input "1" at bounding box center [330, 183] width 39 height 10
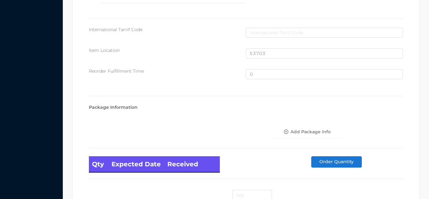
scroll to position [422, 0]
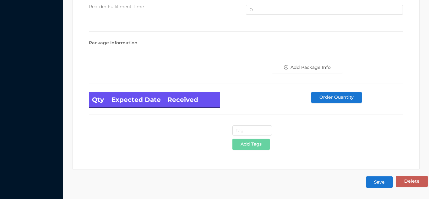
type input "0.90"
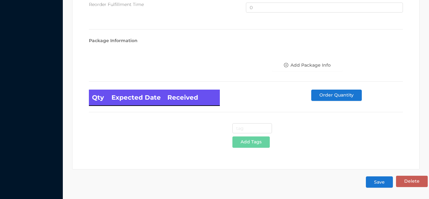
click at [381, 183] on button "Save" at bounding box center [378, 181] width 27 height 11
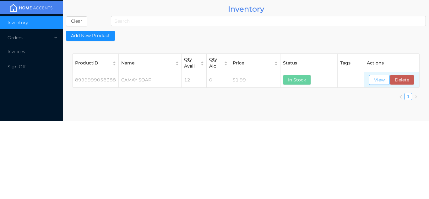
click at [379, 80] on button "View" at bounding box center [379, 80] width 21 height 10
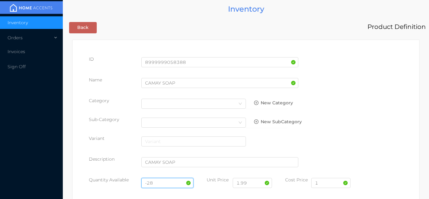
click at [166, 182] on input "-28" at bounding box center [167, 183] width 52 height 10
type input "-"
type input "72"
click at [331, 183] on input "1" at bounding box center [330, 183] width 39 height 10
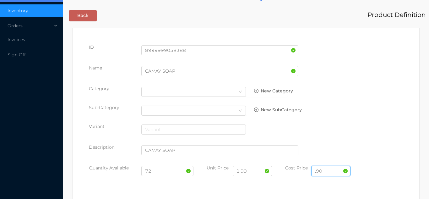
scroll to position [12, 0]
type input "."
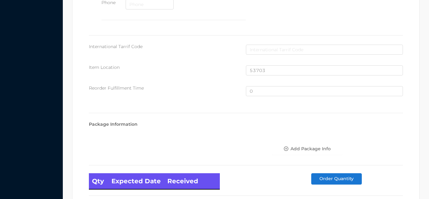
scroll to position [422, 0]
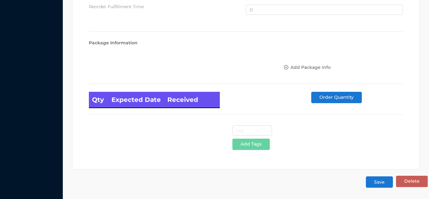
type input "0.90"
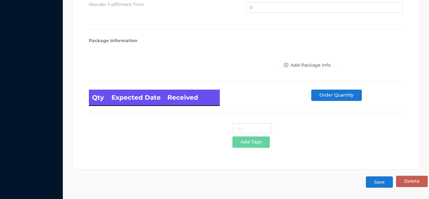
click at [380, 186] on button "Save" at bounding box center [378, 181] width 27 height 11
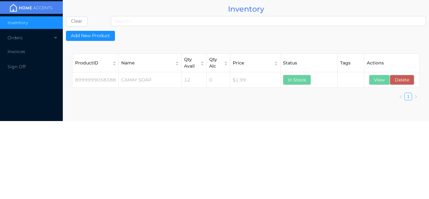
scroll to position [0, 0]
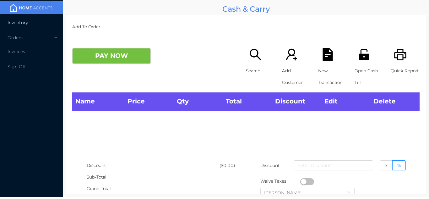
click at [26, 27] on li "Inventory" at bounding box center [31, 22] width 63 height 13
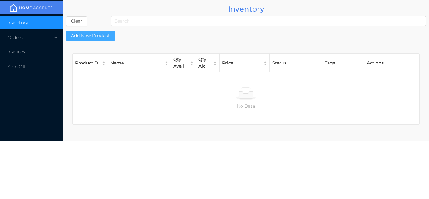
click at [104, 34] on button "Add New Product" at bounding box center [90, 36] width 49 height 10
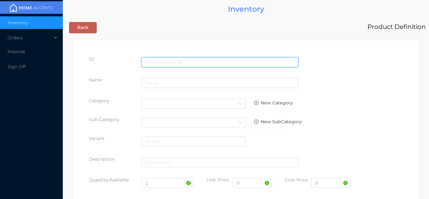
click at [164, 61] on input "text" at bounding box center [219, 62] width 157 height 10
type input "8901030907876"
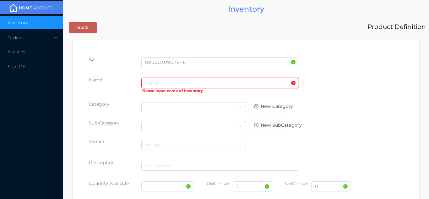
click at [152, 84] on input "text" at bounding box center [219, 83] width 157 height 10
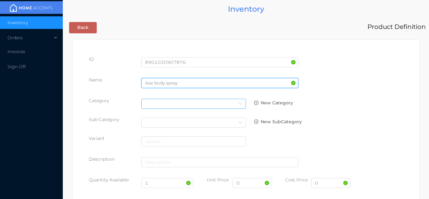
type input "Axe body spray"
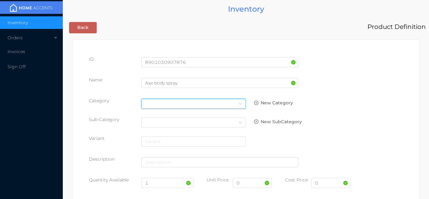
click at [230, 104] on div "Select Category" at bounding box center [193, 103] width 97 height 9
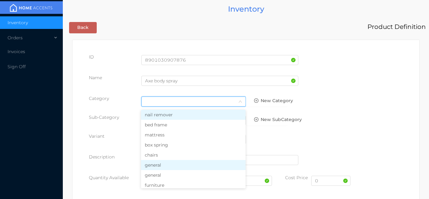
click at [164, 163] on li "general" at bounding box center [193, 165] width 104 height 10
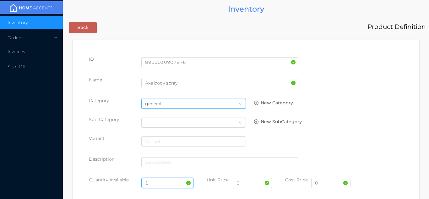
click at [159, 181] on input "1" at bounding box center [167, 183] width 52 height 10
type input "12"
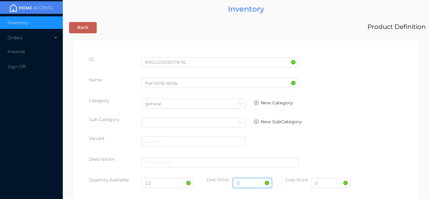
click at [258, 181] on input "0" at bounding box center [251, 183] width 39 height 10
type input "5.99"
click at [337, 185] on input "0" at bounding box center [330, 183] width 39 height 10
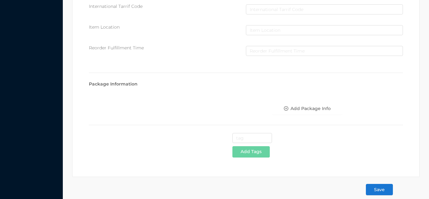
scroll to position [322, 0]
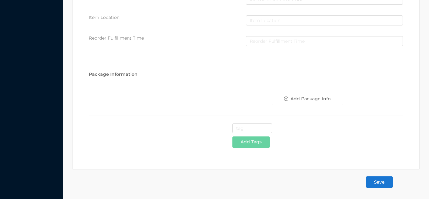
type input "3.25"
click at [383, 185] on button "Save" at bounding box center [378, 181] width 27 height 11
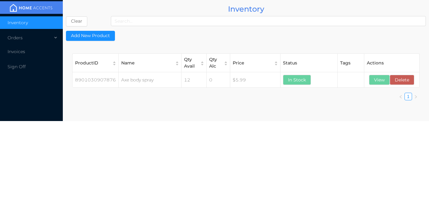
scroll to position [0, 0]
